Goal: Browse casually

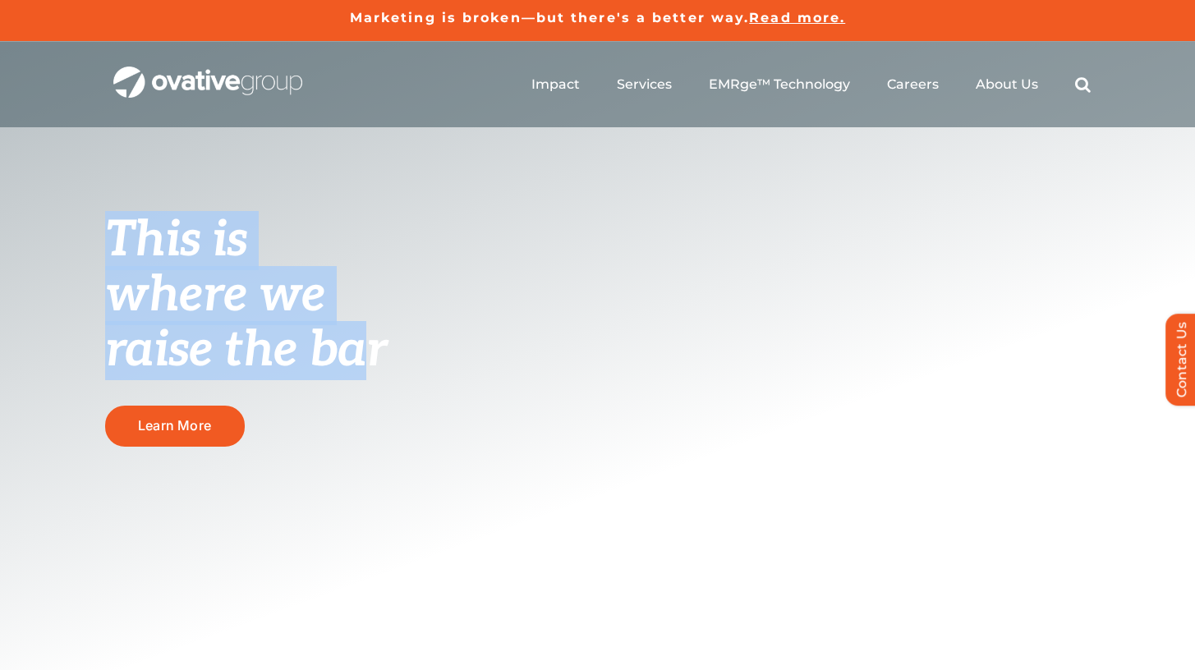
copy h1 "This is where we raise the b"
drag, startPoint x: 306, startPoint y: 184, endPoint x: 328, endPoint y: 351, distance: 168.1
click at [328, 351] on div "This is where we raise the bar Learn More" at bounding box center [597, 391] width 1195 height 698
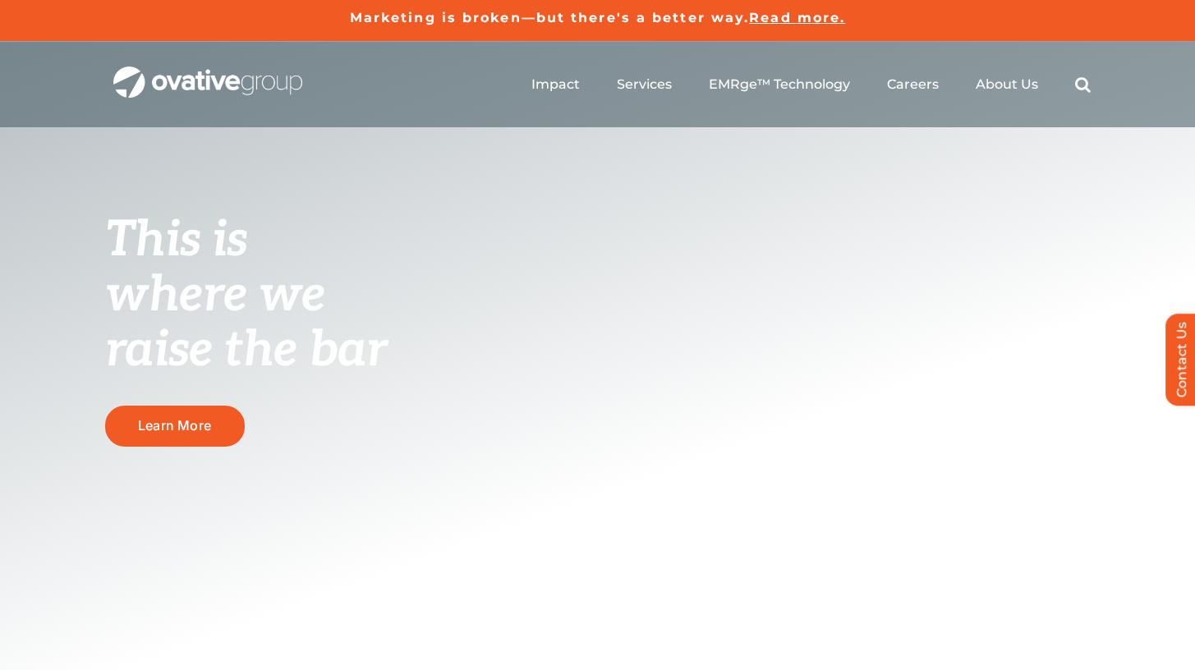
click at [377, 311] on h1 "This is where we raise the bar" at bounding box center [277, 294] width 345 height 165
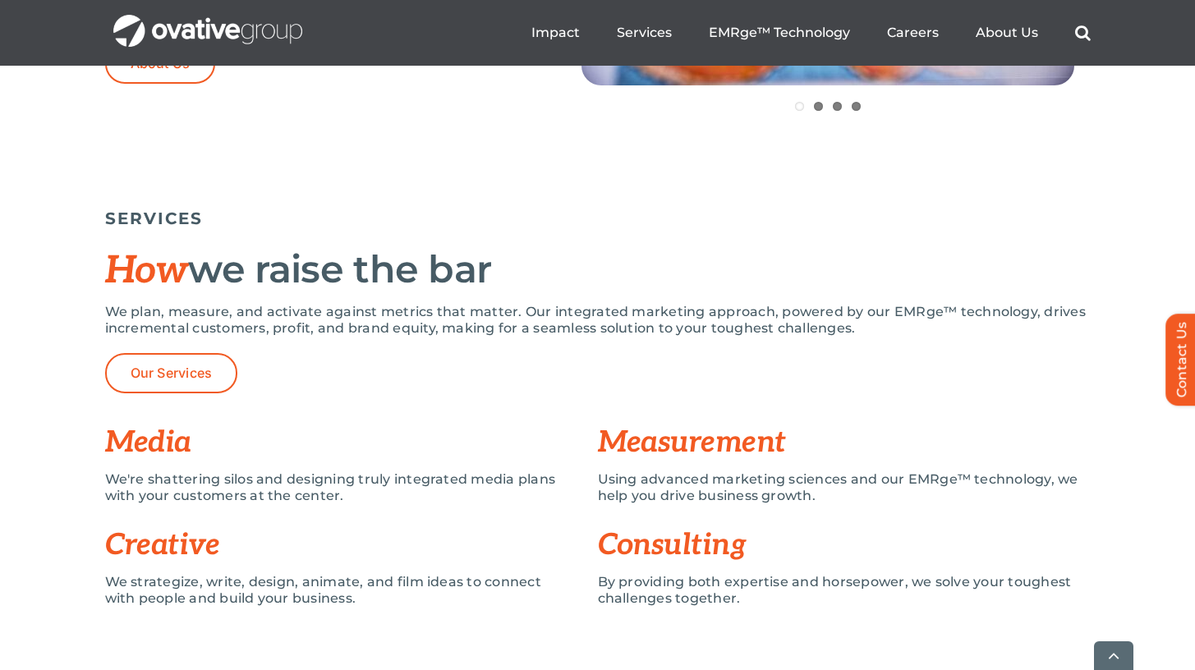
scroll to position [1286, 0]
